Goal: Transaction & Acquisition: Obtain resource

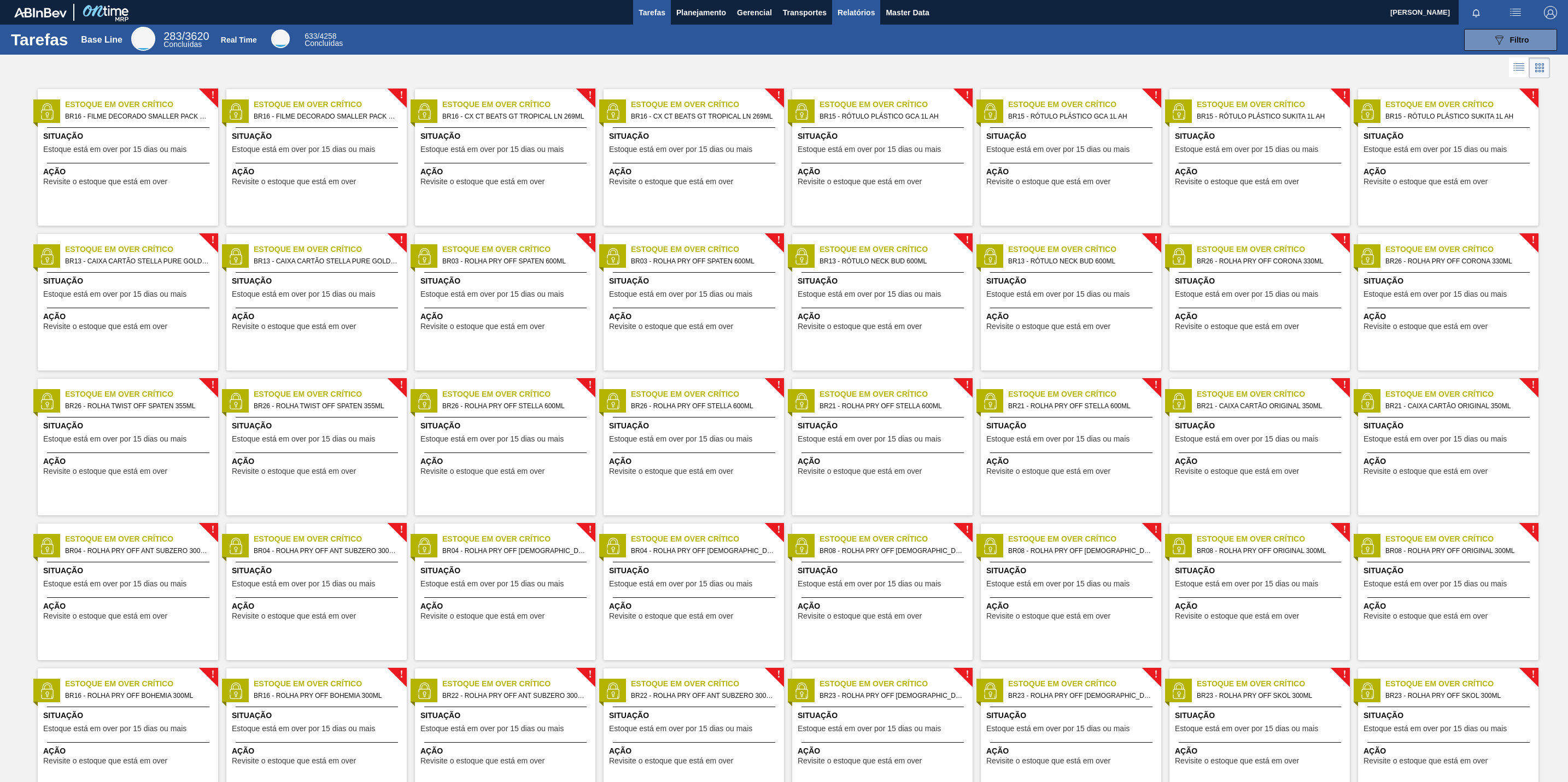
click at [869, 20] on button "Relatórios" at bounding box center [856, 12] width 48 height 24
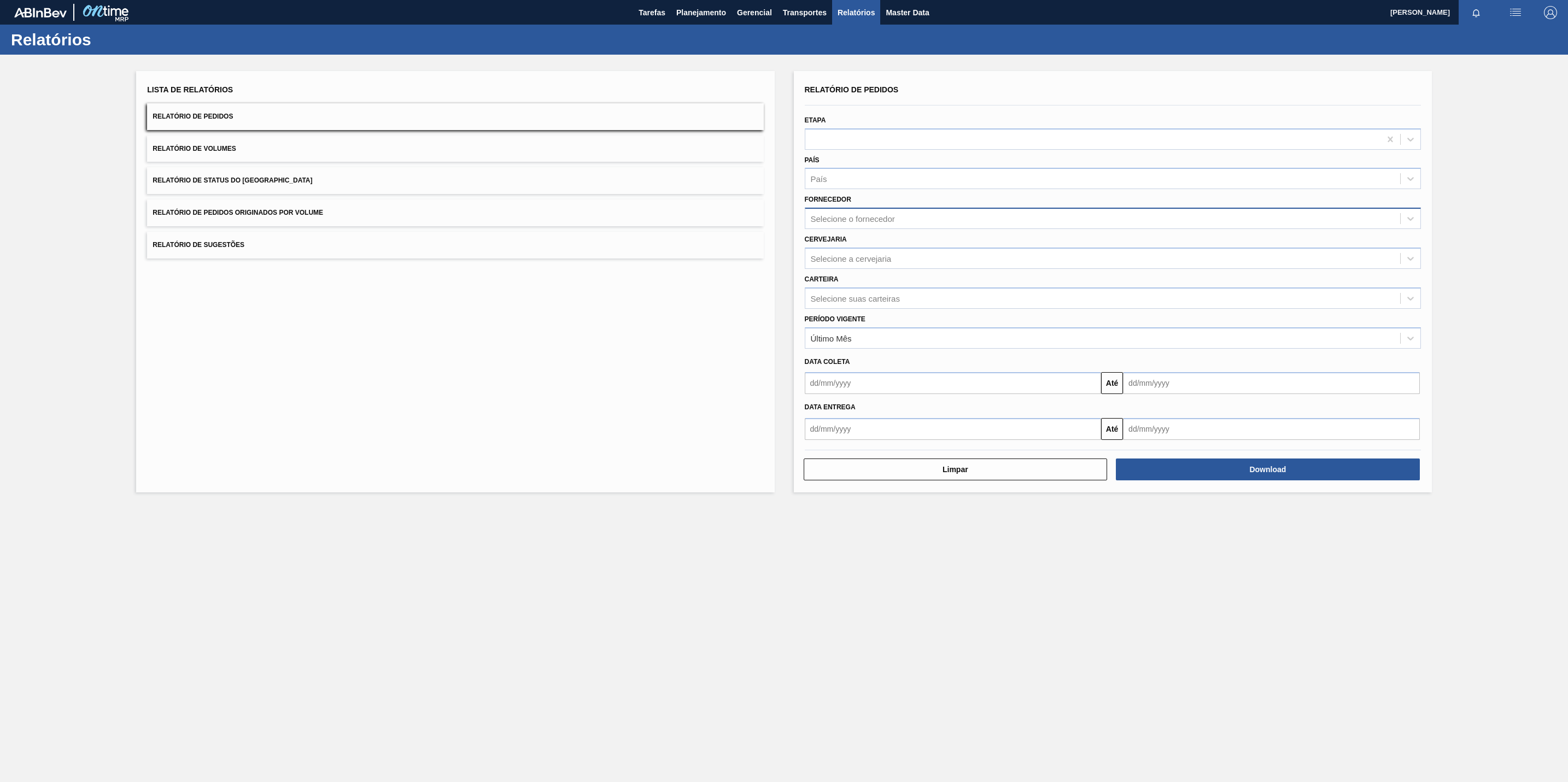
click at [936, 220] on div "Selecione o fornecedor" at bounding box center [1102, 219] width 595 height 16
paste input "307331"
type input "307331"
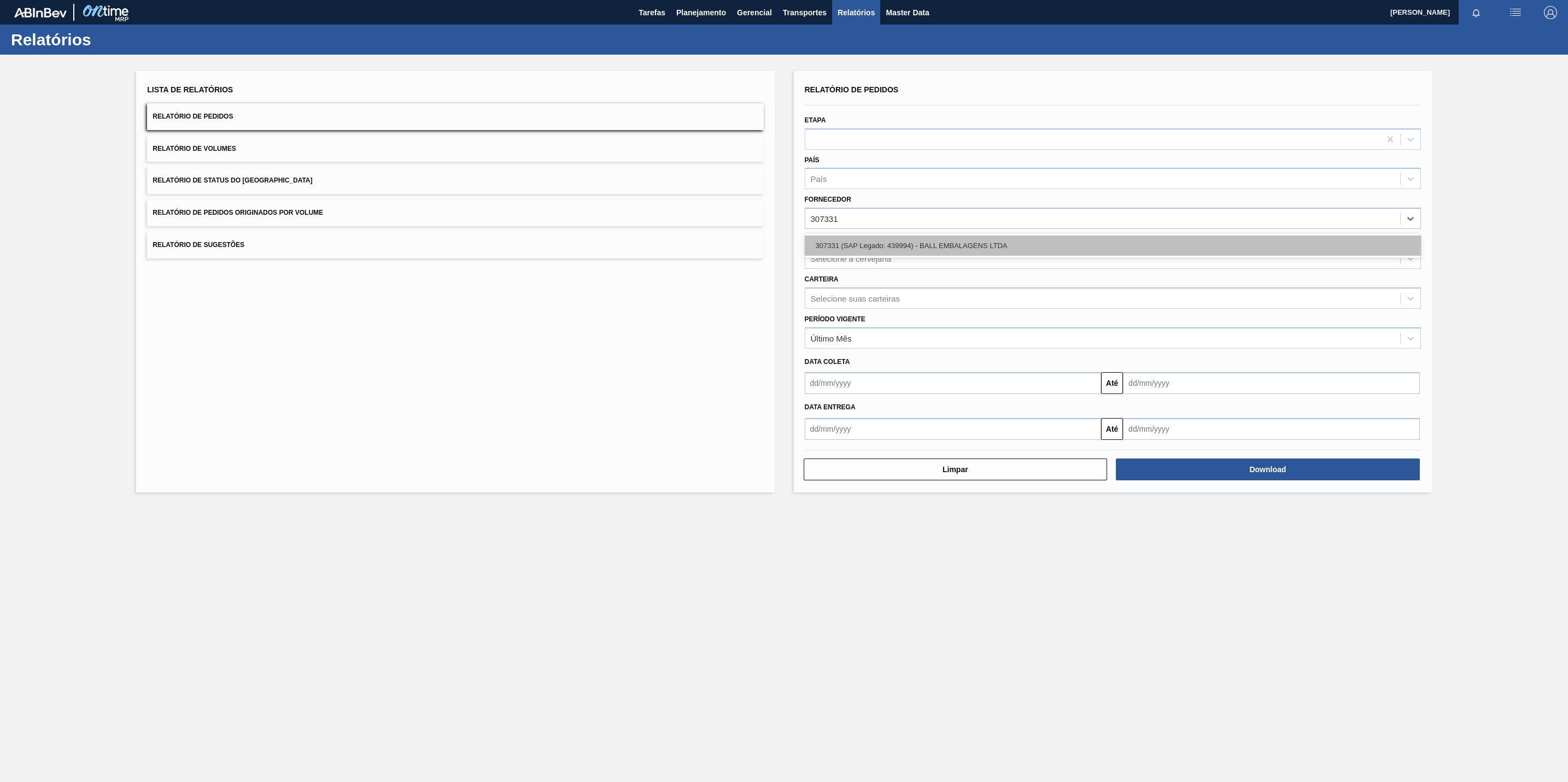
click at [916, 244] on div "307331 (SAP Legado: 439994) - BALL EMBALAGENS LTDA" at bounding box center [1112, 246] width 616 height 20
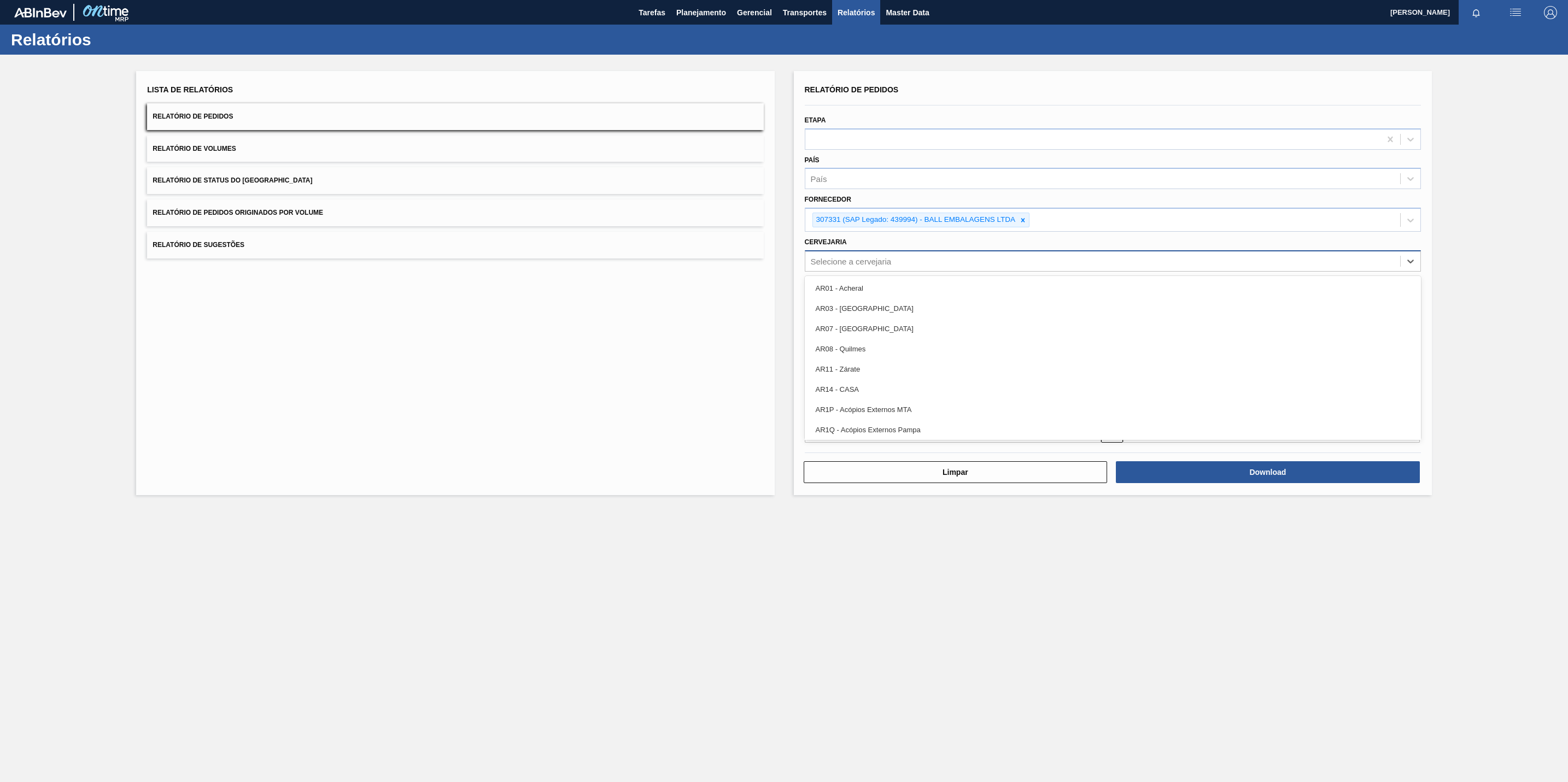
click at [926, 267] on div "Selecione a cervejaria" at bounding box center [1102, 261] width 595 height 16
paste input "br26"
type input "br26"
click at [914, 292] on div "BR26 - [GEOGRAPHIC_DATA]" at bounding box center [1112, 288] width 616 height 20
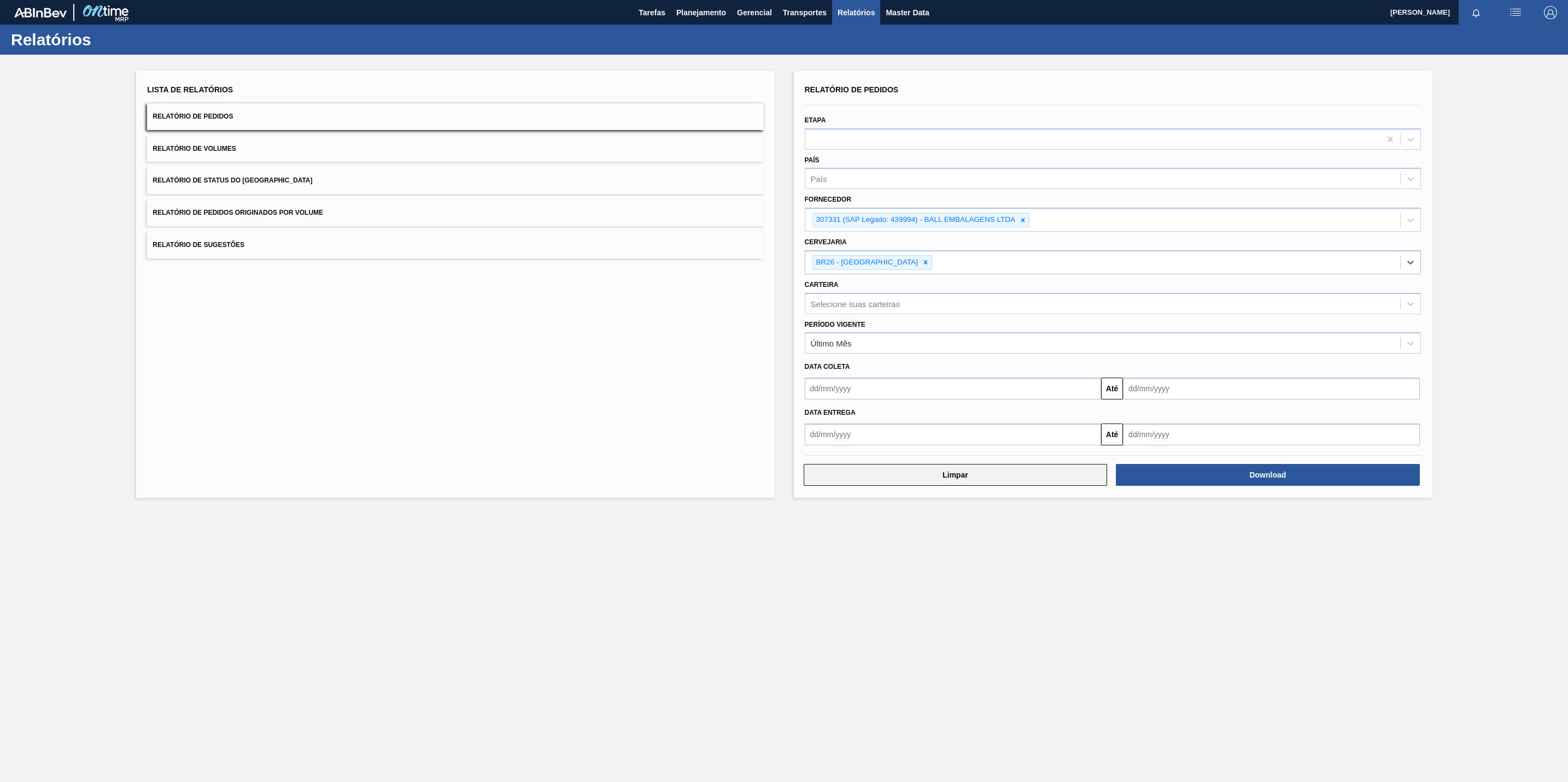
drag, startPoint x: 1004, startPoint y: 598, endPoint x: 1062, endPoint y: 482, distance: 129.7
click at [1005, 595] on main "Tarefas Planejamento Gerencial Transportes Relatórios Master Data [PERSON_NAME]…" at bounding box center [784, 391] width 1568 height 782
click at [1133, 486] on button "Download" at bounding box center [1267, 474] width 304 height 22
click at [1120, 212] on div "Relatório de Pedidos Etapa País País Fornecedor 307331 (SAP Legado: 439994) - B…" at bounding box center [1112, 285] width 638 height 427
click at [1549, 337] on div "Lista de Relatórios Relatório de Pedidos Relatório de Volumes Relatório de Stat…" at bounding box center [784, 282] width 1568 height 457
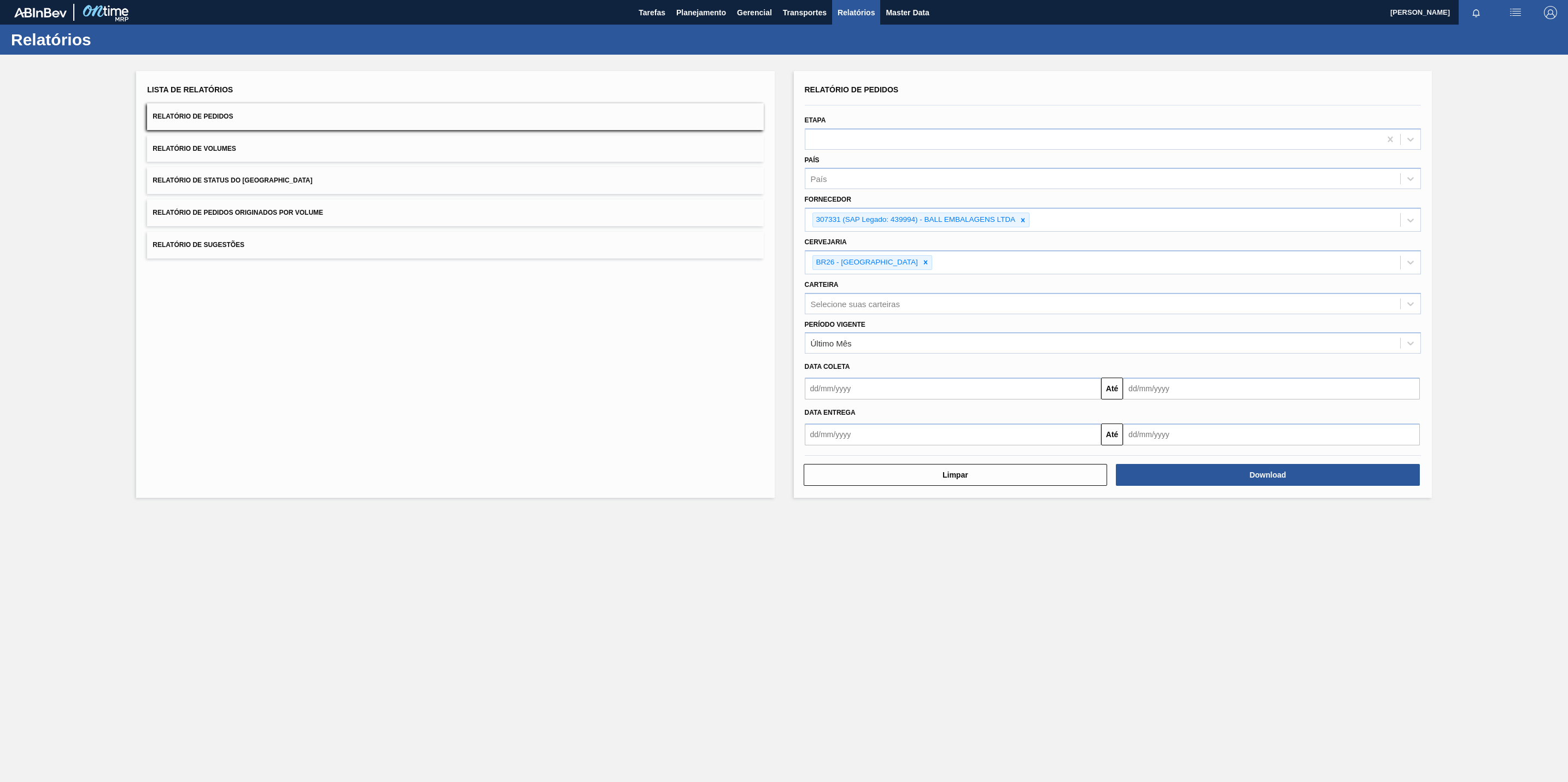
click at [916, 394] on input "text" at bounding box center [953, 388] width 297 height 22
paste input "5800355151 5800355152 5800355963"
drag, startPoint x: 962, startPoint y: 389, endPoint x: 802, endPoint y: 396, distance: 160.2
click at [802, 396] on div "5800355151 5800355152 5800355963 Previous Month Next Month [DATE] dom seg ter q…" at bounding box center [950, 388] width 301 height 22
type input "5800355151 5800355152 5800355963"
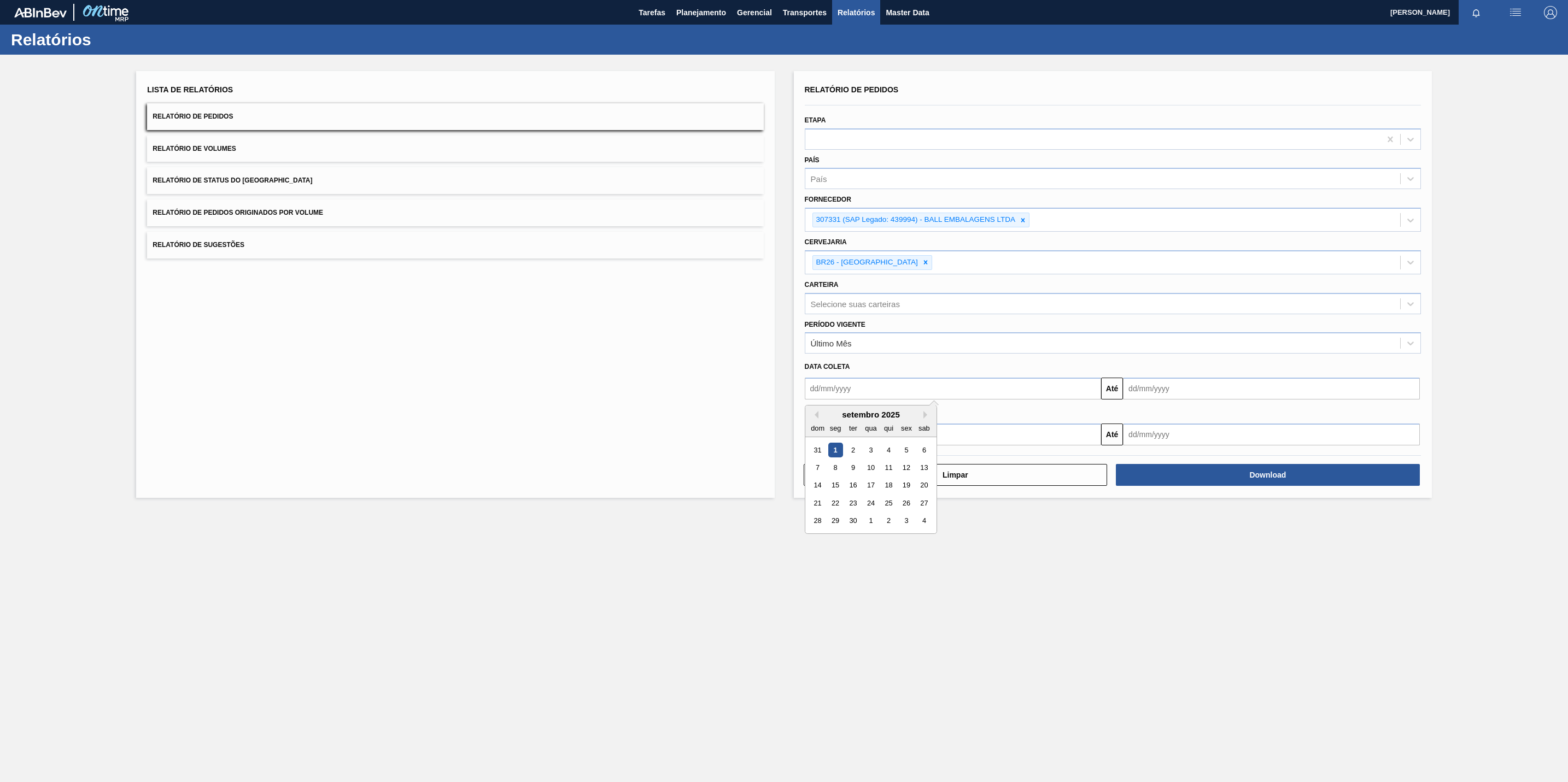
click at [937, 638] on main "Tarefas Planejamento Gerencial Transportes Relatórios Master Data Orlando César…" at bounding box center [784, 391] width 1568 height 782
